Goal: Check status

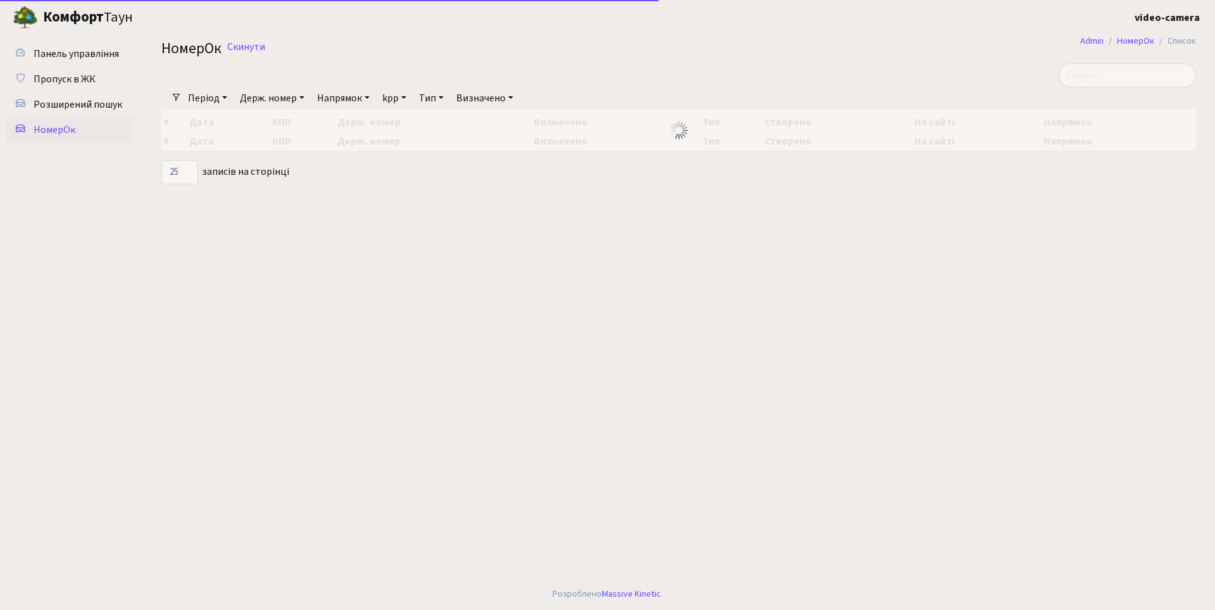
select select "25"
click at [239, 45] on link "Скинути" at bounding box center [246, 47] width 38 height 12
select select "25"
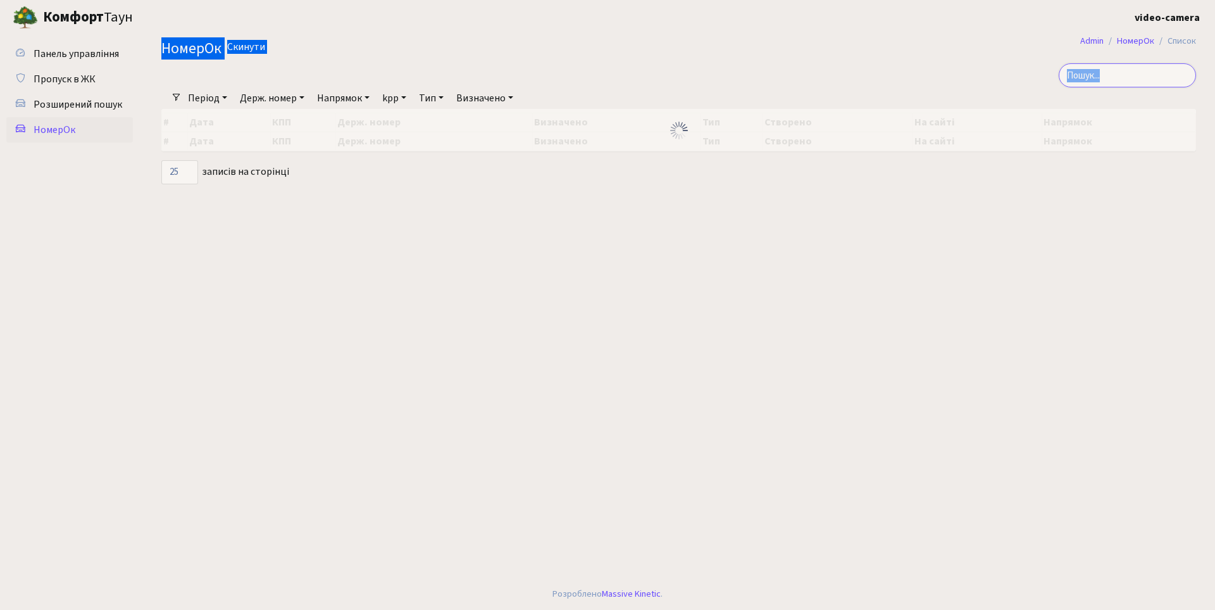
click at [1168, 79] on input "search" at bounding box center [1127, 75] width 137 height 24
type input "4111"
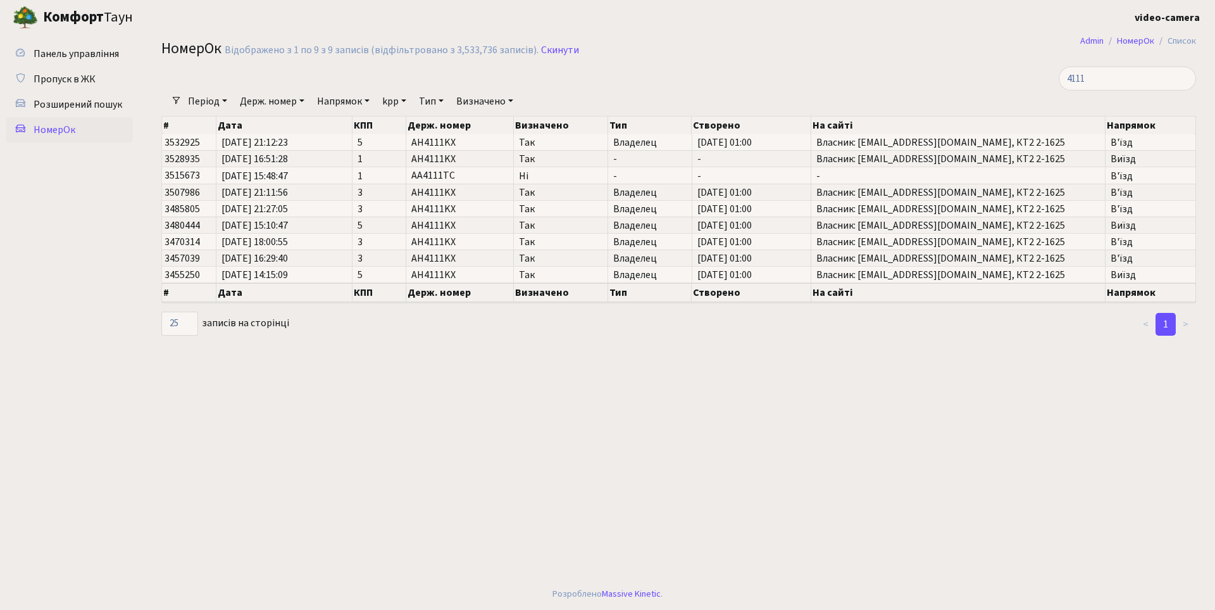
click at [602, 429] on main "Admin НомерОк Список НомерОк Відображено з 1 по 9 з 9 записів (відфільтровано з…" at bounding box center [678, 306] width 1073 height 543
click at [315, 194] on span "[DATE] 21:11:56" at bounding box center [284, 192] width 125 height 10
click at [322, 189] on span "[DATE] 21:11:56" at bounding box center [284, 192] width 125 height 10
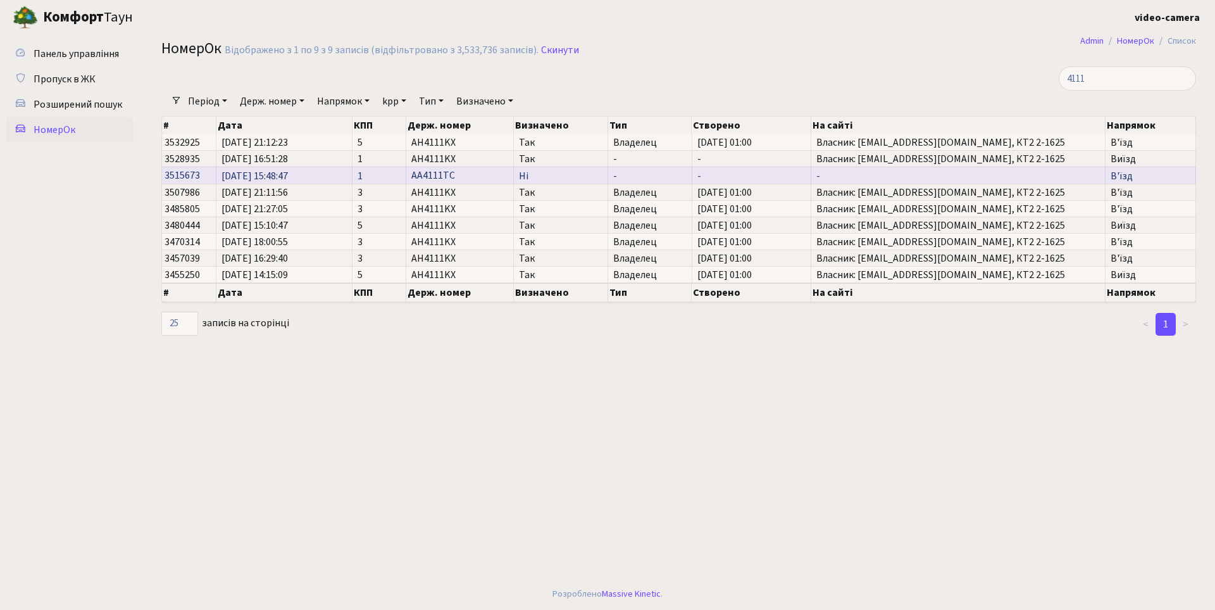
click at [324, 173] on span "[DATE] 15:48:47" at bounding box center [284, 176] width 125 height 10
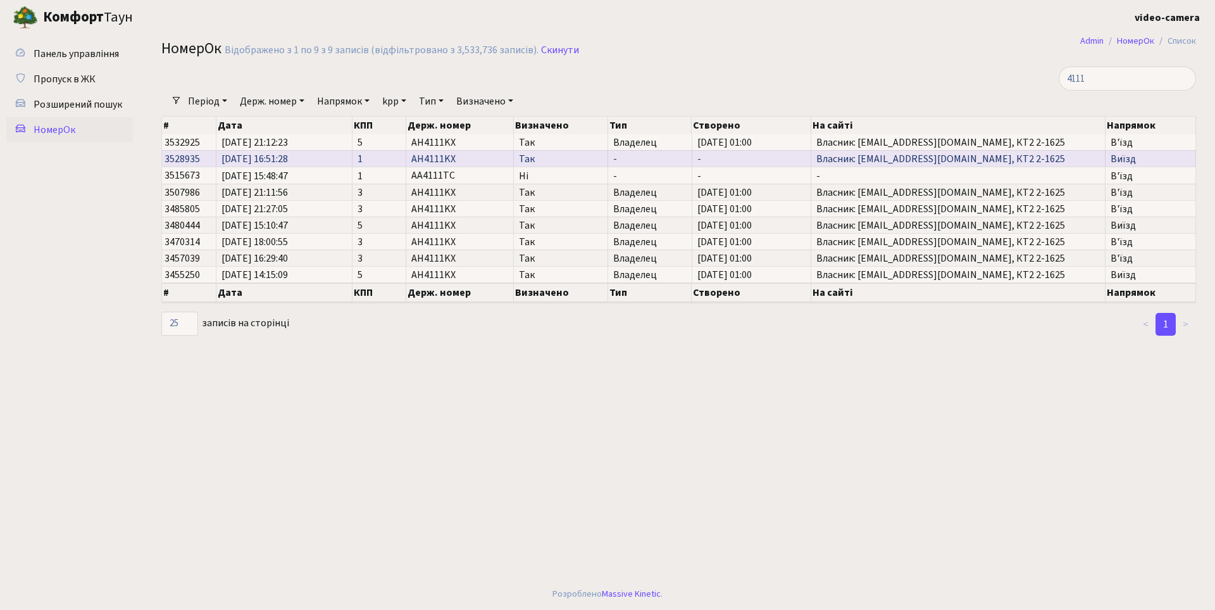
click at [320, 157] on span "[DATE] 16:51:28" at bounding box center [284, 159] width 125 height 10
click at [304, 160] on span "[DATE] 16:51:28" at bounding box center [284, 159] width 125 height 10
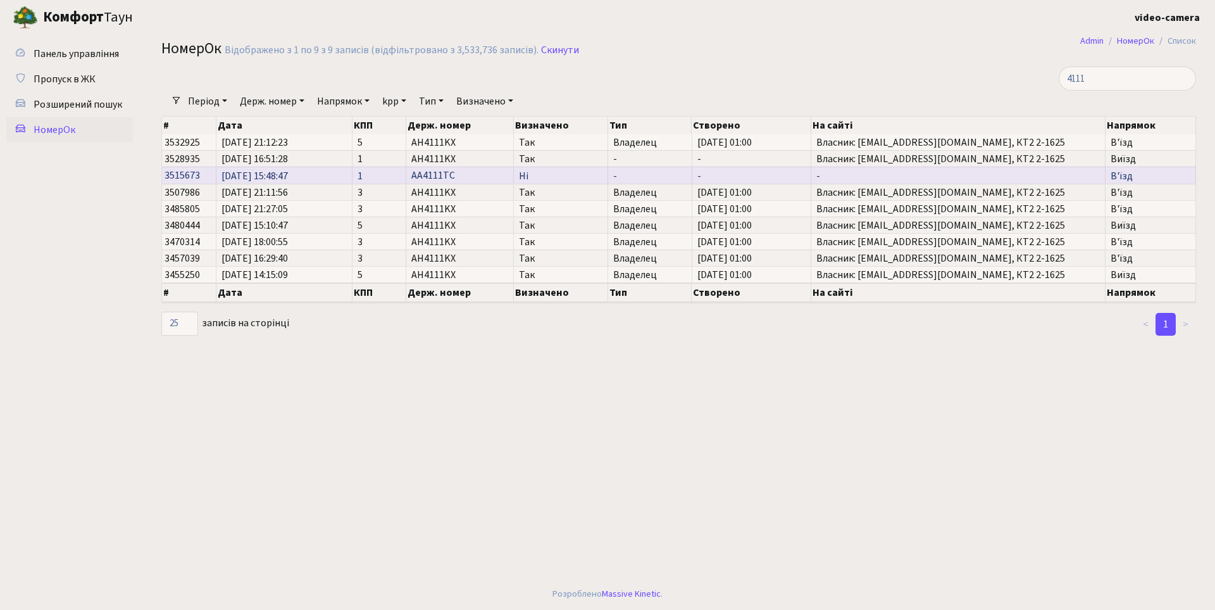
click at [307, 177] on span "[DATE] 15:48:47" at bounding box center [284, 176] width 125 height 10
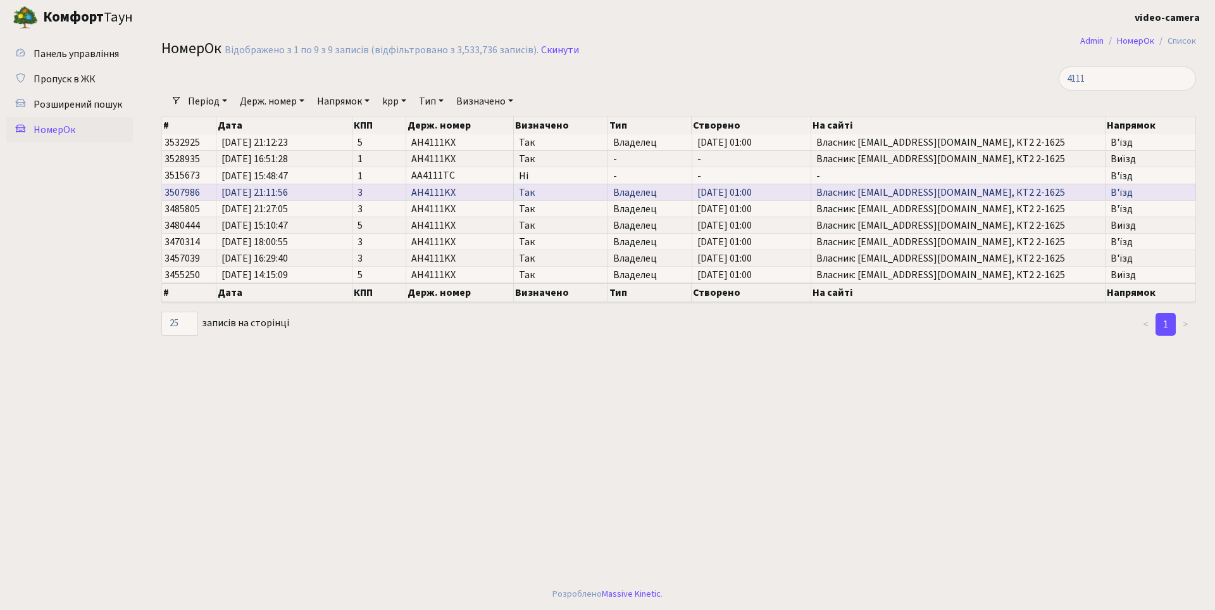
click at [310, 191] on span "[DATE] 21:11:56" at bounding box center [284, 192] width 125 height 10
click at [327, 194] on span "[DATE] 21:11:56" at bounding box center [284, 192] width 125 height 10
